Goal: Task Accomplishment & Management: Use online tool/utility

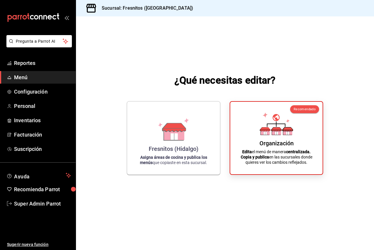
click at [34, 78] on span "Menú" at bounding box center [42, 77] width 57 height 8
click at [52, 206] on span "Super Admin Parrot" at bounding box center [42, 204] width 57 height 8
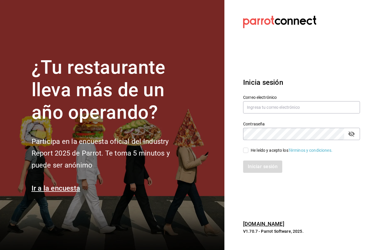
click at [261, 152] on div "He leído y acepto los Términos y condiciones." at bounding box center [292, 150] width 82 height 6
click at [248, 152] on input "He leído y acepto los Términos y condiciones." at bounding box center [245, 150] width 5 height 5
checkbox input "true"
click at [354, 135] on icon "passwordField" at bounding box center [351, 134] width 6 height 6
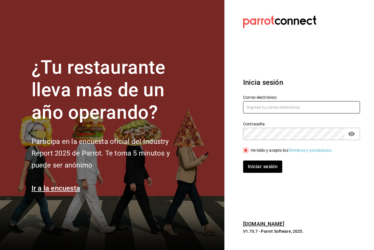
click at [296, 106] on input "text" at bounding box center [301, 107] width 117 height 12
paste input "Multiuser@yazaki.com"
type input "Multiuser@yazaki.com"
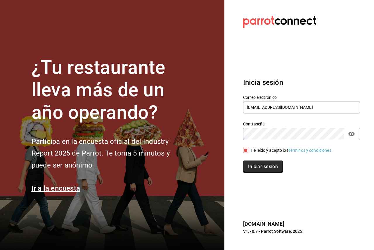
click at [267, 168] on button "Iniciar sesión" at bounding box center [263, 166] width 40 height 12
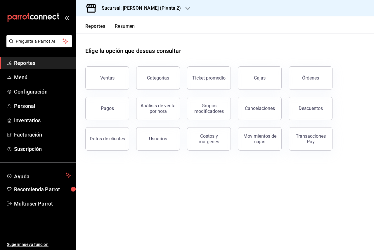
click at [140, 1] on div "Sucursal: Yazaki Obregon (Planta 2)" at bounding box center [137, 8] width 112 height 16
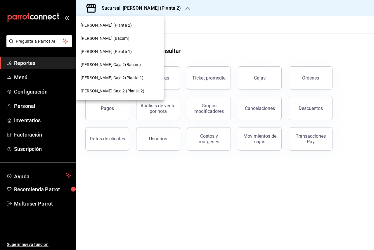
click at [264, 41] on div at bounding box center [187, 125] width 374 height 250
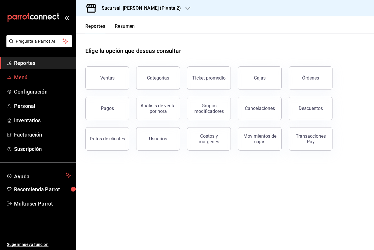
click at [26, 81] on link "Menú" at bounding box center [38, 77] width 76 height 13
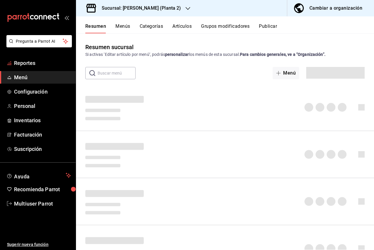
click at [22, 60] on span "Reportes" at bounding box center [42, 63] width 57 height 8
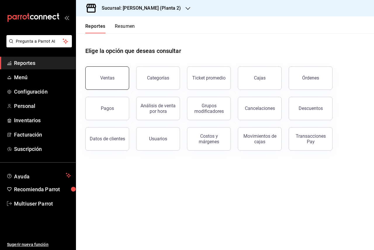
click at [108, 86] on button "Ventas" at bounding box center [107, 77] width 44 height 23
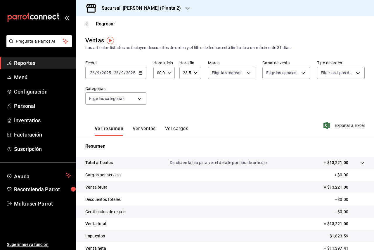
click at [134, 80] on div "Fecha 2025-09-26 26 / 9 / 2025 - 2025-09-26 26 / 9 / 2025 Hora inicio 00:00 Hor…" at bounding box center [224, 85] width 279 height 51
click at [130, 76] on div "2025-09-26 26 / 9 / 2025 - 2025-09-26 26 / 9 / 2025" at bounding box center [115, 73] width 61 height 12
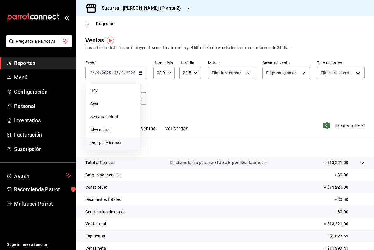
click at [116, 144] on span "Rango de fechas" at bounding box center [112, 143] width 45 height 6
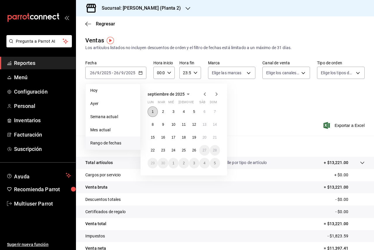
click at [154, 109] on button "1" at bounding box center [153, 111] width 10 height 11
click at [156, 113] on button "1" at bounding box center [153, 111] width 10 height 11
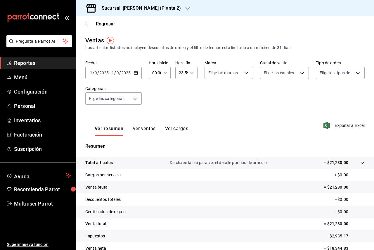
click at [130, 76] on div "2025-09-01 1 / 9 / 2025 - 2025-09-01 1 / 9 / 2025" at bounding box center [113, 73] width 56 height 12
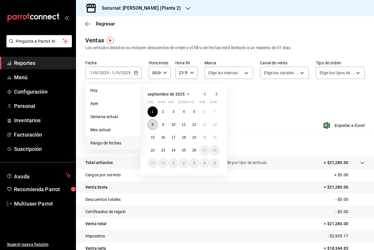
click at [154, 124] on button "8" at bounding box center [153, 124] width 10 height 11
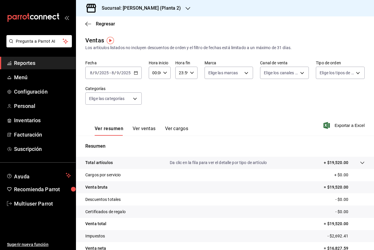
click at [133, 75] on div "2025-09-08 8 / 9 / 2025 - 2025-09-08 8 / 9 / 2025" at bounding box center [113, 73] width 56 height 12
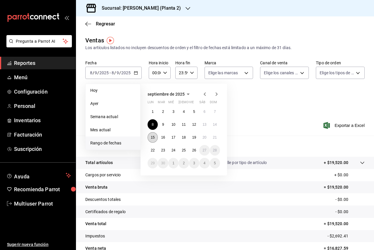
click at [152, 136] on abbr "15" at bounding box center [153, 137] width 4 height 4
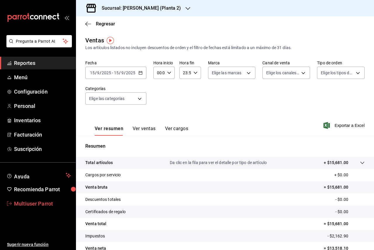
click at [52, 201] on span "Multiuser Parrot" at bounding box center [42, 204] width 57 height 8
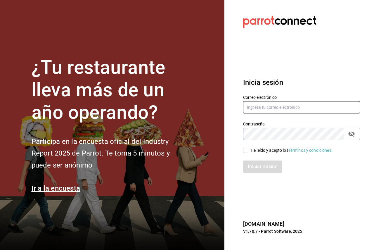
click at [313, 105] on input "text" at bounding box center [301, 107] width 117 height 12
paste input "multiuser@inaritij.com"
type input "multiuser@inaritij.com"
click at [257, 151] on div "He leído y acepto los Términos y condiciones." at bounding box center [292, 150] width 82 height 6
click at [248, 151] on input "He leído y acepto los Términos y condiciones." at bounding box center [245, 150] width 5 height 5
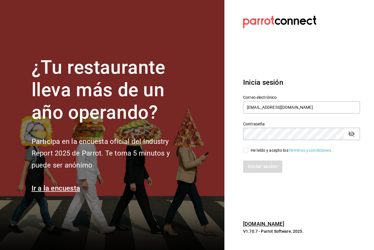
checkbox input "true"
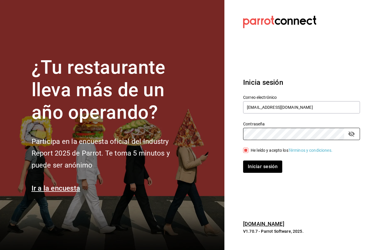
click at [243, 160] on button "Iniciar sesión" at bounding box center [262, 166] width 39 height 12
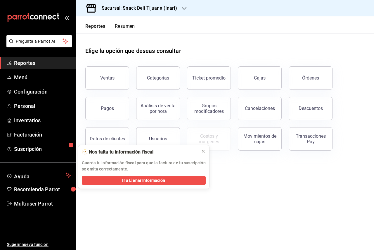
click at [152, 7] on h3 "Sucursal: Snack Deli Tijuana (Inari)" at bounding box center [137, 8] width 80 height 7
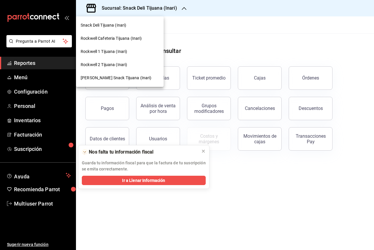
click at [141, 80] on div "Schneider Snack Tijuana (Inari)" at bounding box center [120, 78] width 78 height 6
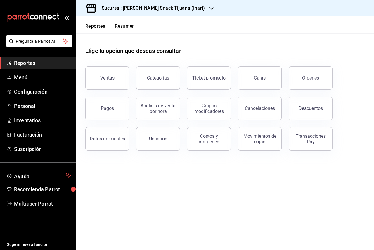
click at [125, 8] on h3 "Sucursal: Schneider Snack Tijuana (Inari)" at bounding box center [151, 8] width 108 height 7
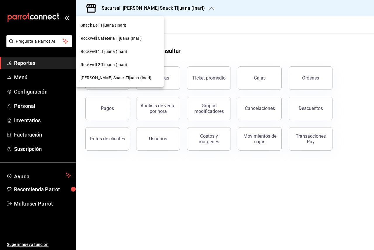
click at [205, 37] on div at bounding box center [187, 125] width 374 height 250
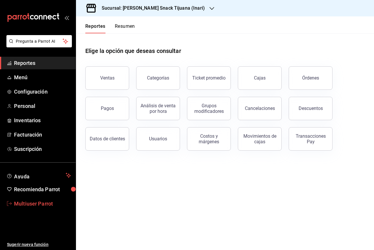
click at [40, 199] on link "Multiuser Parrot" at bounding box center [38, 203] width 76 height 13
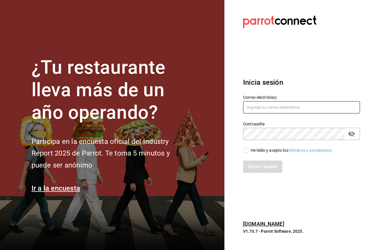
click at [284, 110] on input "text" at bounding box center [301, 107] width 117 height 12
paste input "Multiuser@yazaki.com"
type input "Multiuser@yazaki.com"
click at [260, 147] on div "He leído y acepto los Términos y condiciones." at bounding box center [292, 150] width 82 height 6
click at [248, 148] on input "He leído y acepto los Términos y condiciones." at bounding box center [245, 150] width 5 height 5
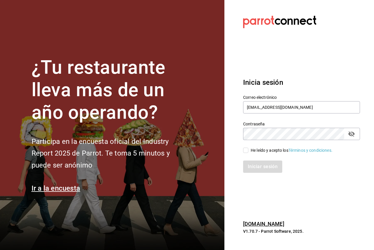
checkbox input "true"
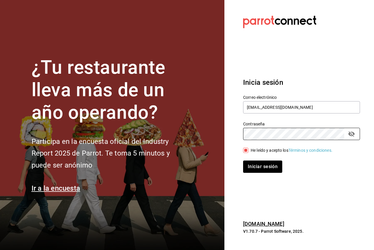
click at [245, 198] on section "Datos incorrectos. Verifica que tu Correo o Contraseña estén bien escritos. Ini…" at bounding box center [299, 125] width 150 height 250
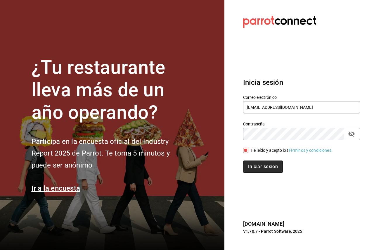
click at [264, 164] on button "Iniciar sesión" at bounding box center [263, 166] width 40 height 12
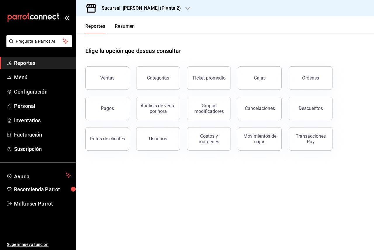
click at [152, 11] on h3 "Sucursal: Yazaki Obregon (Planta 2)" at bounding box center [139, 8] width 84 height 7
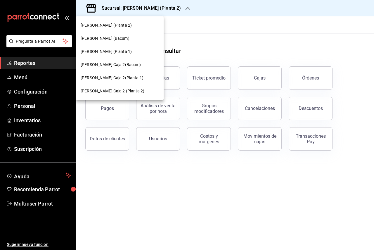
click at [139, 53] on div "[PERSON_NAME] (Planta 1)" at bounding box center [120, 52] width 78 height 6
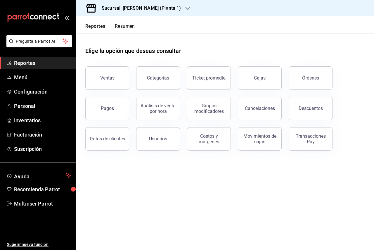
click at [27, 65] on span "Reportes" at bounding box center [42, 63] width 57 height 8
click at [112, 74] on button "Ventas" at bounding box center [107, 77] width 44 height 23
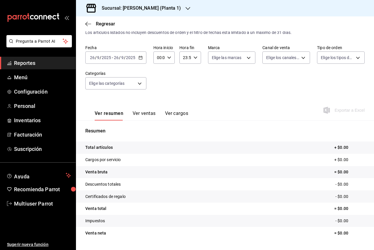
scroll to position [29, 0]
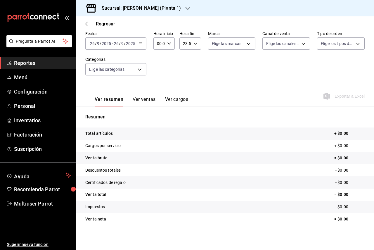
click at [123, 46] on div "2025-09-26 26 / 9 / 2025 - 2025-09-26 26 / 9 / 2025" at bounding box center [115, 43] width 61 height 12
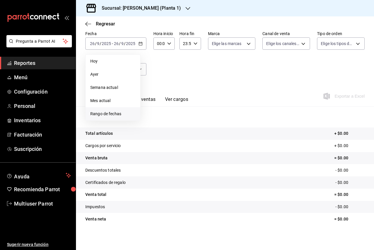
click at [118, 111] on span "Rango de fechas" at bounding box center [112, 114] width 45 height 6
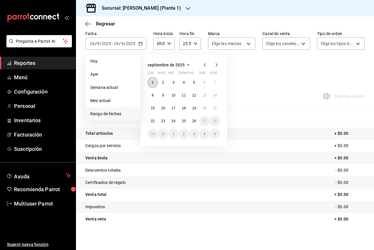
click at [150, 80] on button "1" at bounding box center [153, 82] width 10 height 11
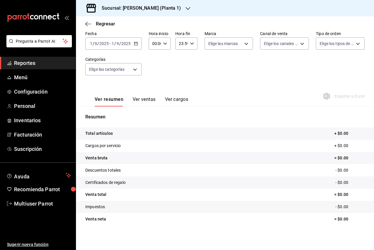
click at [127, 45] on input "2025" at bounding box center [126, 43] width 10 height 5
drag, startPoint x: 123, startPoint y: 7, endPoint x: 179, endPoint y: 10, distance: 55.9
click at [179, 10] on div "Sucursal: [PERSON_NAME] (Planta 1)" at bounding box center [137, 8] width 112 height 16
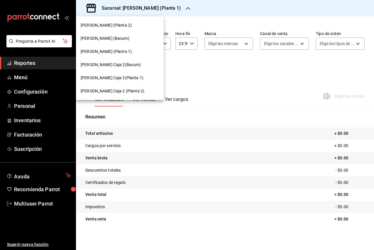
copy h3 "Yazaki Obregon (Planta 1)"
click at [234, 56] on div at bounding box center [187, 125] width 374 height 250
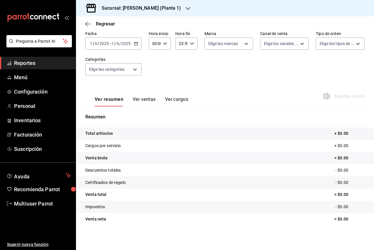
click at [38, 58] on link "Reportes" at bounding box center [38, 63] width 76 height 13
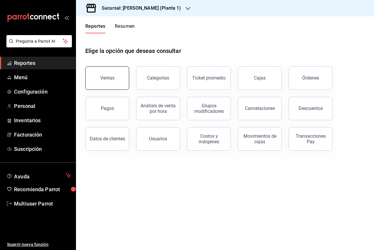
click at [106, 80] on div "Ventas" at bounding box center [107, 78] width 14 height 6
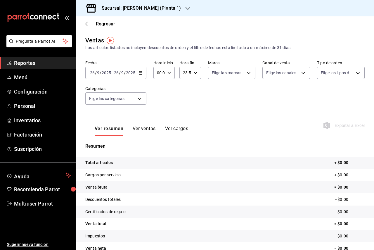
click at [110, 73] on input "2025" at bounding box center [106, 72] width 10 height 5
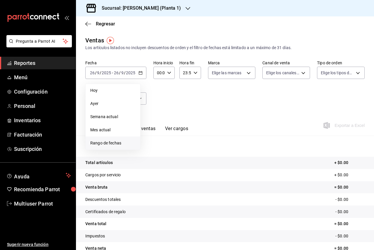
click at [117, 143] on span "Rango de fechas" at bounding box center [112, 143] width 45 height 6
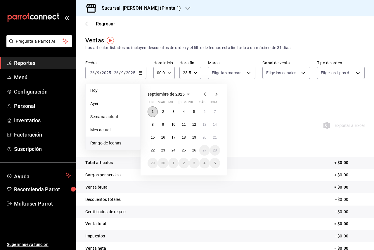
click at [151, 110] on button "1" at bounding box center [153, 111] width 10 height 11
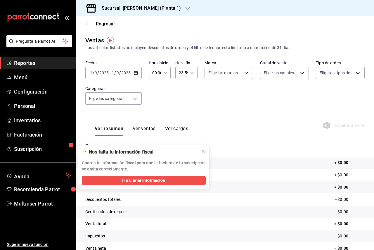
click at [112, 71] on input "1" at bounding box center [112, 72] width 3 height 5
click at [110, 90] on span "Hoy" at bounding box center [112, 90] width 45 height 6
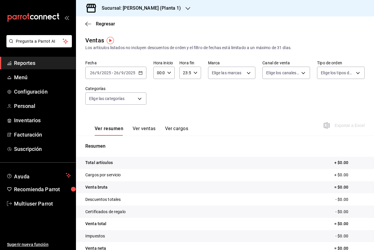
click at [115, 72] on input "26" at bounding box center [116, 72] width 5 height 5
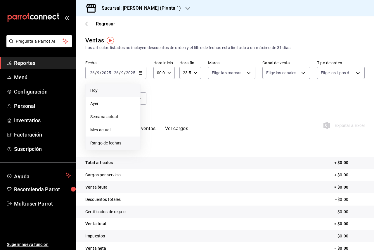
click at [117, 139] on li "Rango de fechas" at bounding box center [113, 142] width 55 height 13
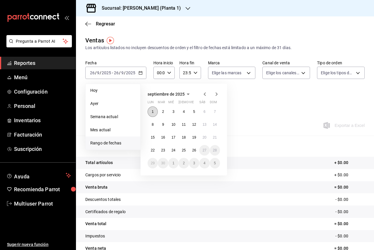
click at [152, 108] on button "1" at bounding box center [153, 111] width 10 height 11
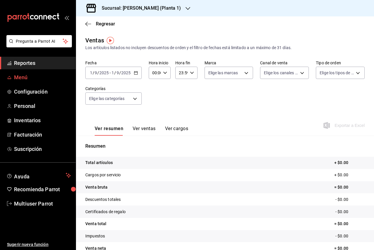
click at [32, 79] on span "Menú" at bounding box center [42, 77] width 57 height 8
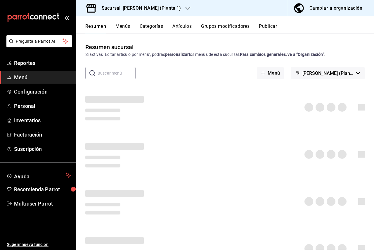
click at [32, 79] on span "Menú" at bounding box center [42, 77] width 57 height 8
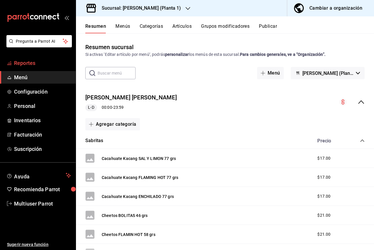
click at [35, 63] on span "Reportes" at bounding box center [42, 63] width 57 height 8
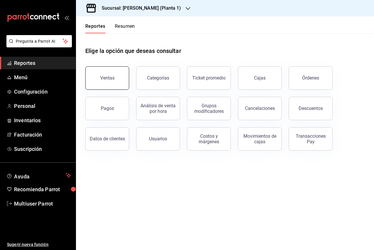
click at [114, 74] on button "Ventas" at bounding box center [107, 77] width 44 height 23
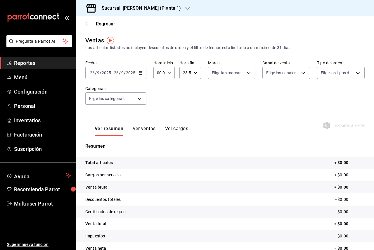
click at [113, 74] on div "2025-09-26 26 / 9 / 2025" at bounding box center [124, 72] width 23 height 5
click at [111, 73] on div "2025-09-26 26 / 9 / 2025" at bounding box center [100, 72] width 23 height 5
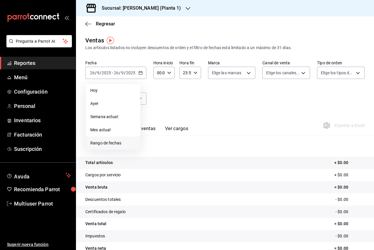
click at [110, 140] on li "Rango de fechas" at bounding box center [113, 142] width 55 height 13
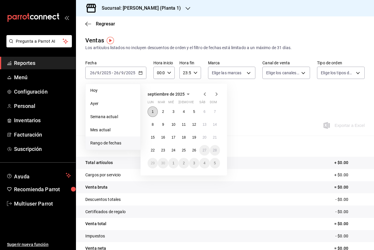
click at [153, 107] on button "1" at bounding box center [153, 111] width 10 height 11
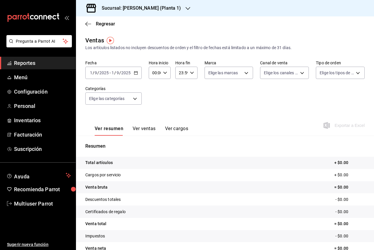
click at [124, 75] on input "2025" at bounding box center [126, 72] width 10 height 5
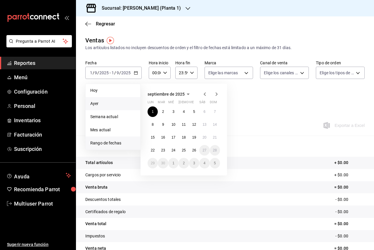
click at [120, 106] on span "Ayer" at bounding box center [112, 104] width 45 height 6
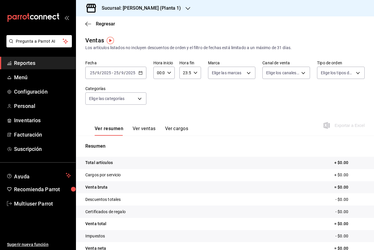
click at [122, 75] on input "9" at bounding box center [122, 72] width 3 height 5
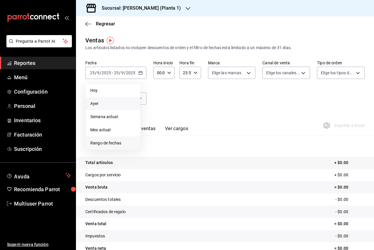
click at [119, 139] on li "Rango de fechas" at bounding box center [113, 142] width 55 height 13
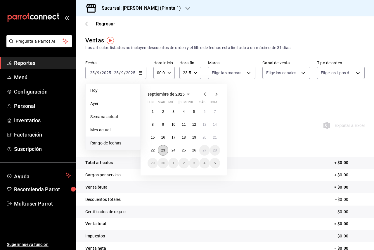
click at [167, 148] on button "23" at bounding box center [163, 150] width 10 height 11
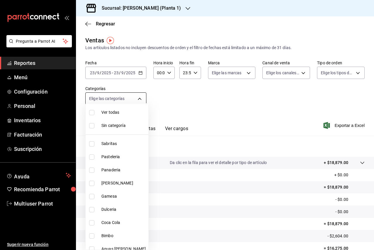
click at [123, 102] on body "Pregunta a Parrot AI Reportes Menú Configuración Personal Inventarios Facturaci…" at bounding box center [187, 125] width 374 height 250
click at [175, 102] on div at bounding box center [187, 125] width 374 height 250
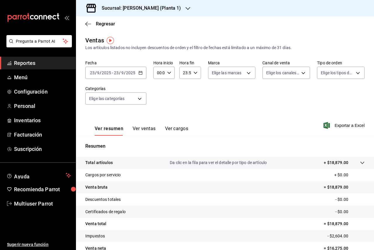
click at [31, 65] on span "Reportes" at bounding box center [42, 63] width 57 height 8
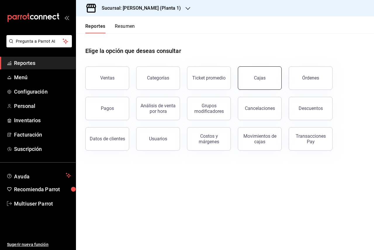
click at [261, 82] on link "Cajas" at bounding box center [260, 77] width 44 height 23
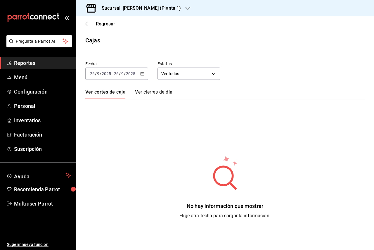
click at [143, 75] on icon "button" at bounding box center [142, 74] width 4 height 4
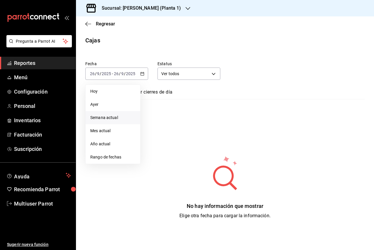
click at [125, 120] on span "Semana actual" at bounding box center [112, 118] width 45 height 6
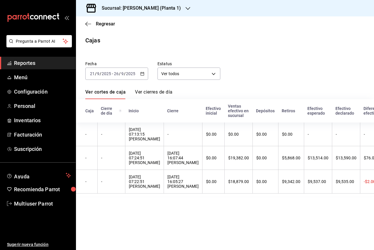
click at [121, 76] on input "9" at bounding box center [122, 73] width 3 height 5
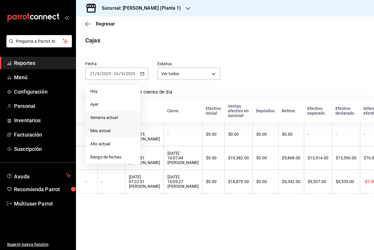
click at [119, 135] on li "Mes actual" at bounding box center [113, 130] width 55 height 13
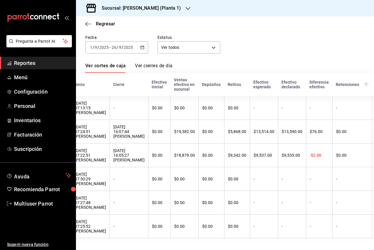
scroll to position [0, 99]
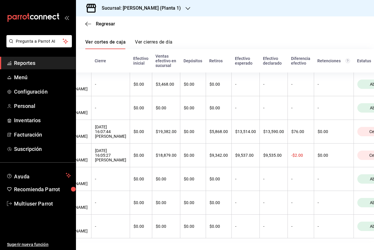
scroll to position [0, 99]
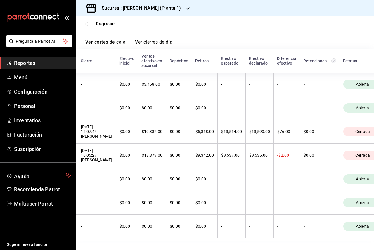
scroll to position [0, 99]
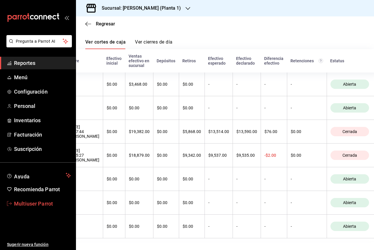
click at [33, 201] on span "Multiuser Parrot" at bounding box center [42, 204] width 57 height 8
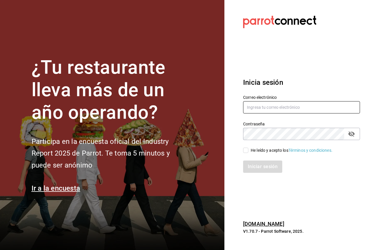
click at [258, 113] on input "text" at bounding box center [301, 107] width 117 height 12
paste input "[EMAIL_ADDRESS][DOMAIN_NAME]"
type input "[EMAIL_ADDRESS][DOMAIN_NAME]"
drag, startPoint x: 257, startPoint y: 147, endPoint x: 258, endPoint y: 150, distance: 3.2
click at [257, 147] on div "He leído y acepto los Términos y condiciones." at bounding box center [292, 150] width 82 height 6
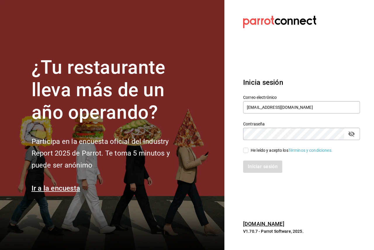
click at [248, 148] on input "He leído y acepto los Términos y condiciones." at bounding box center [245, 150] width 5 height 5
checkbox input "true"
click at [255, 171] on button "Iniciar sesión" at bounding box center [263, 166] width 40 height 12
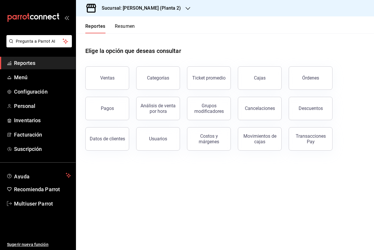
click at [210, 26] on header "Reportes Resumen" at bounding box center [225, 24] width 298 height 17
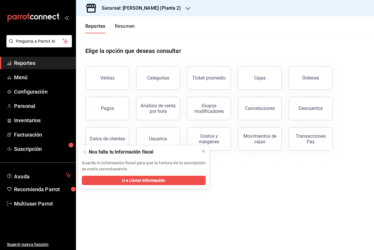
click at [182, 11] on div "Sucursal: Yazaki Obregon (Planta 2)" at bounding box center [137, 8] width 112 height 16
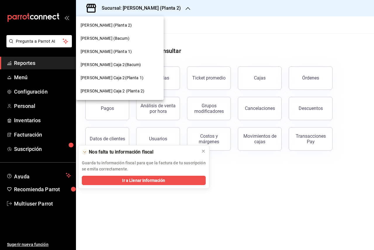
click at [144, 51] on div "Yazaki Obregon (Planta 1)" at bounding box center [120, 52] width 78 height 6
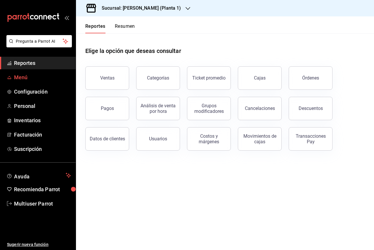
click at [34, 74] on span "Menú" at bounding box center [42, 77] width 57 height 8
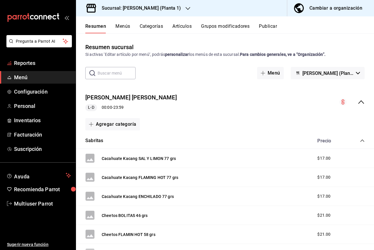
click at [40, 54] on li "Pregunta a Parrot AI" at bounding box center [37, 46] width 71 height 22
click at [39, 60] on span "Reportes" at bounding box center [42, 63] width 57 height 8
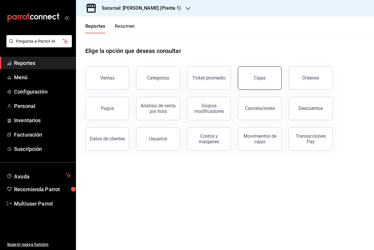
click at [255, 80] on div "Cajas" at bounding box center [260, 78] width 12 height 7
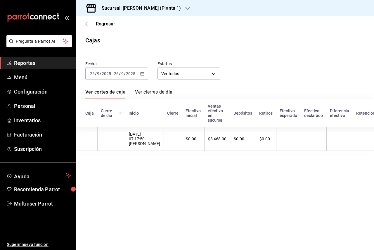
click at [134, 75] on input "2025" at bounding box center [131, 73] width 10 height 5
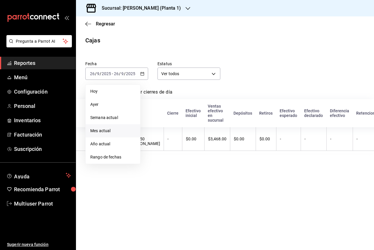
click at [119, 128] on span "Mes actual" at bounding box center [112, 131] width 45 height 6
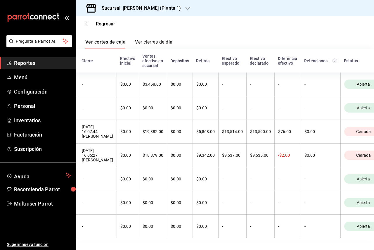
scroll to position [0, 99]
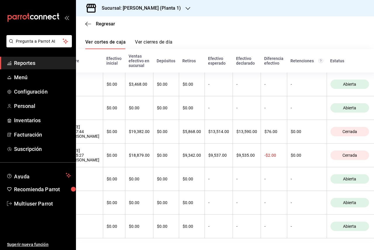
click at [27, 64] on span "Reportes" at bounding box center [42, 63] width 57 height 8
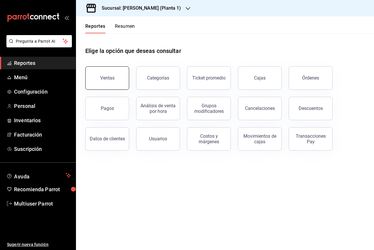
click at [104, 76] on div "Ventas" at bounding box center [107, 78] width 14 height 6
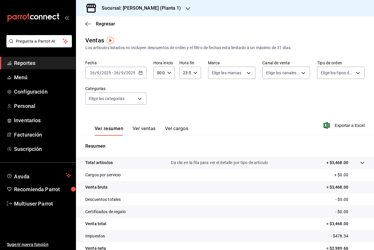
click at [117, 76] on div "2025-09-26 26 / 9 / 2025 - 2025-09-26 26 / 9 / 2025" at bounding box center [115, 73] width 61 height 12
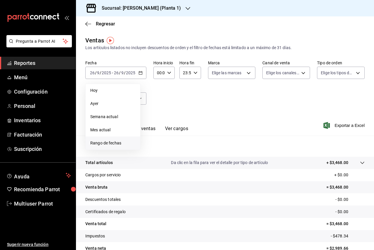
click at [110, 139] on li "Rango de fechas" at bounding box center [113, 142] width 55 height 13
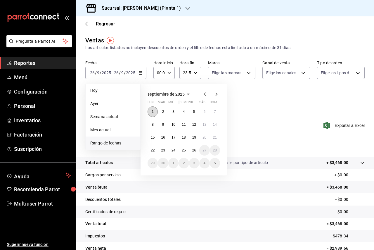
click at [153, 109] on button "1" at bounding box center [153, 111] width 10 height 11
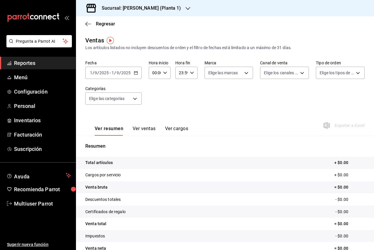
click at [108, 71] on input "2025" at bounding box center [104, 72] width 10 height 5
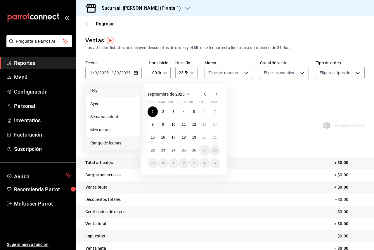
click at [110, 86] on li "Hoy" at bounding box center [113, 90] width 55 height 13
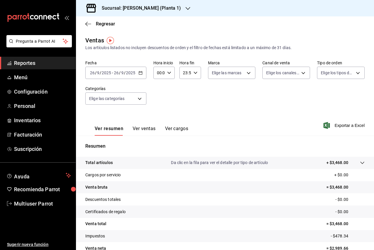
click at [123, 72] on input "9" at bounding box center [122, 72] width 3 height 5
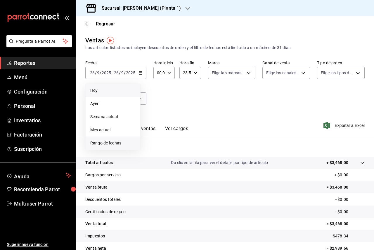
click at [113, 139] on li "Rango de fechas" at bounding box center [113, 142] width 55 height 13
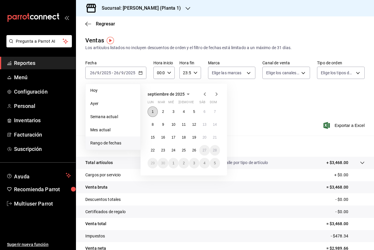
click at [150, 111] on button "1" at bounding box center [153, 111] width 10 height 11
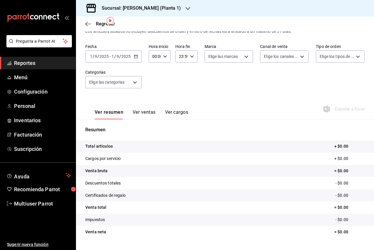
scroll to position [30, 0]
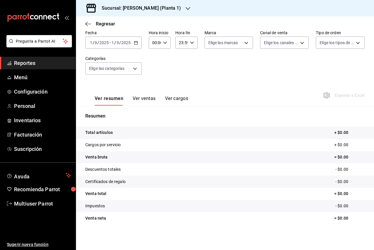
click at [36, 61] on span "Reportes" at bounding box center [42, 63] width 57 height 8
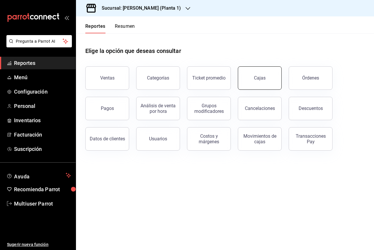
click at [272, 80] on link "Cajas" at bounding box center [260, 77] width 44 height 23
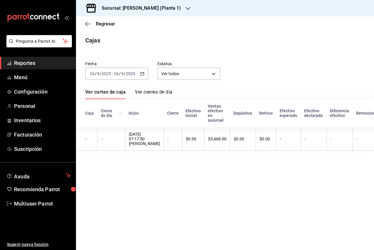
click at [132, 75] on input "2025" at bounding box center [131, 73] width 10 height 5
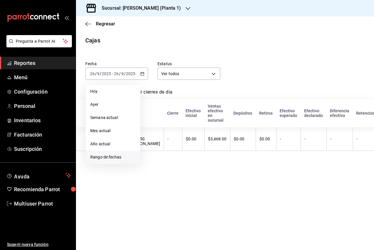
click at [117, 162] on li "Rango de fechas" at bounding box center [113, 156] width 55 height 13
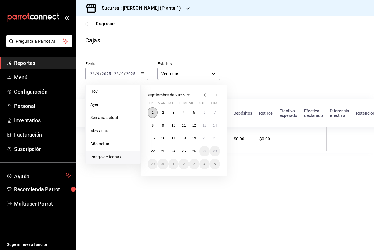
click at [156, 110] on button "1" at bounding box center [153, 112] width 10 height 11
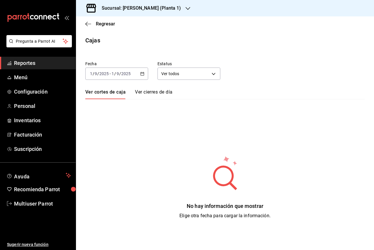
click at [111, 72] on div "2025-09-01 1 / 9 / 2025" at bounding box center [121, 73] width 20 height 5
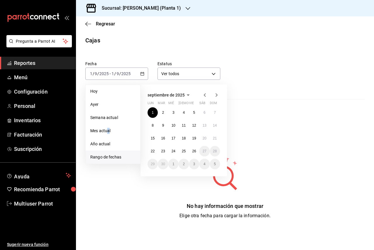
click at [110, 129] on span "Mes actual" at bounding box center [112, 131] width 45 height 6
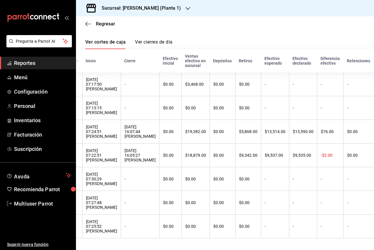
scroll to position [0, 33]
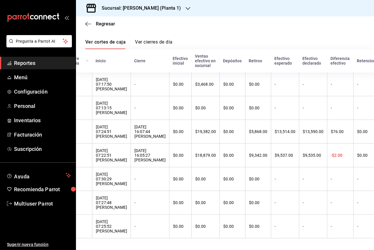
click at [260, 235] on table "Caja Cierre de día Inicio Cierre Efectivo inicial Ventas efectivo en sucursal D…" at bounding box center [244, 144] width 402 height 191
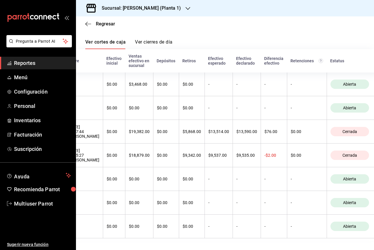
drag, startPoint x: 345, startPoint y: 235, endPoint x: 288, endPoint y: 237, distance: 56.7
click at [288, 237] on div "Caja Cierre de día Inicio Cierre Efectivo inicial Ventas efectivo en sucursal D…" at bounding box center [225, 144] width 298 height 191
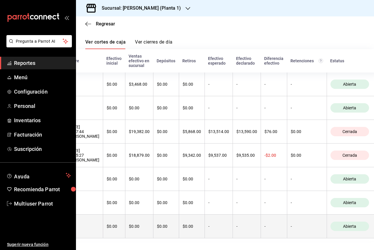
drag, startPoint x: 279, startPoint y: 241, endPoint x: 161, endPoint y: 233, distance: 118.3
click at [164, 233] on main "Regresar Cajas Fecha 2025-09-01 1 / 9 / 2025 - 2025-09-26 26 / 9 / 2025 Estatus…" at bounding box center [225, 107] width 298 height 283
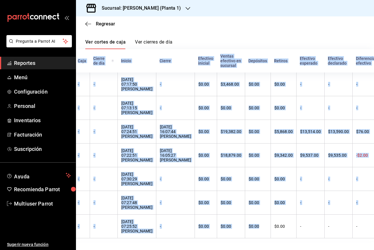
scroll to position [0, 0]
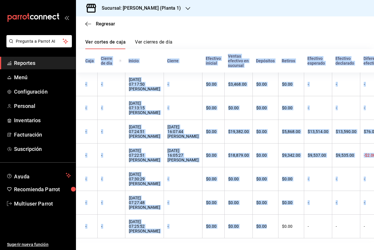
click at [194, 236] on table "Caja Cierre de día Inicio Cierre Efectivo inicial Ventas efectivo en sucursal D…" at bounding box center [277, 144] width 402 height 191
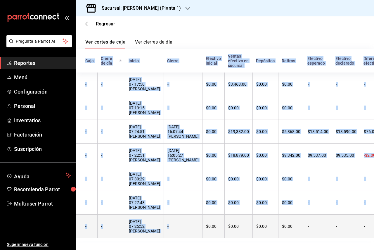
drag, startPoint x: 156, startPoint y: 236, endPoint x: 194, endPoint y: 233, distance: 37.5
click at [194, 233] on table "Caja Cierre de día Inicio Cierre Efectivo inicial Ventas efectivo en sucursal D…" at bounding box center [277, 144] width 402 height 191
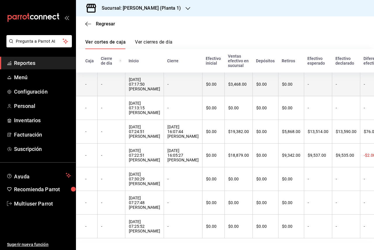
click at [138, 77] on div "26/09/2025 07:17:50 Bianca Villarreal" at bounding box center [144, 84] width 31 height 14
